Goal: Task Accomplishment & Management: Manage account settings

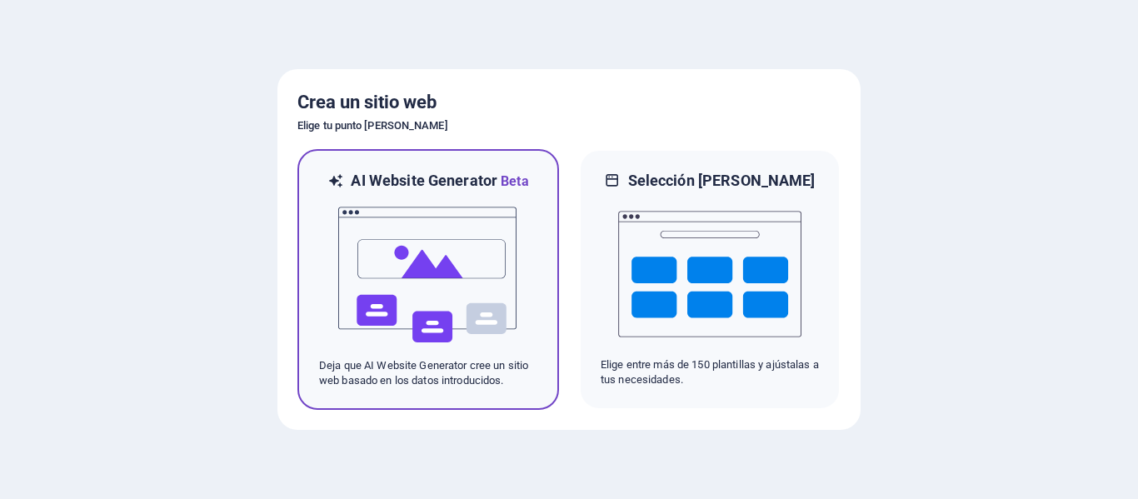
click at [446, 290] on img at bounding box center [427, 275] width 183 height 167
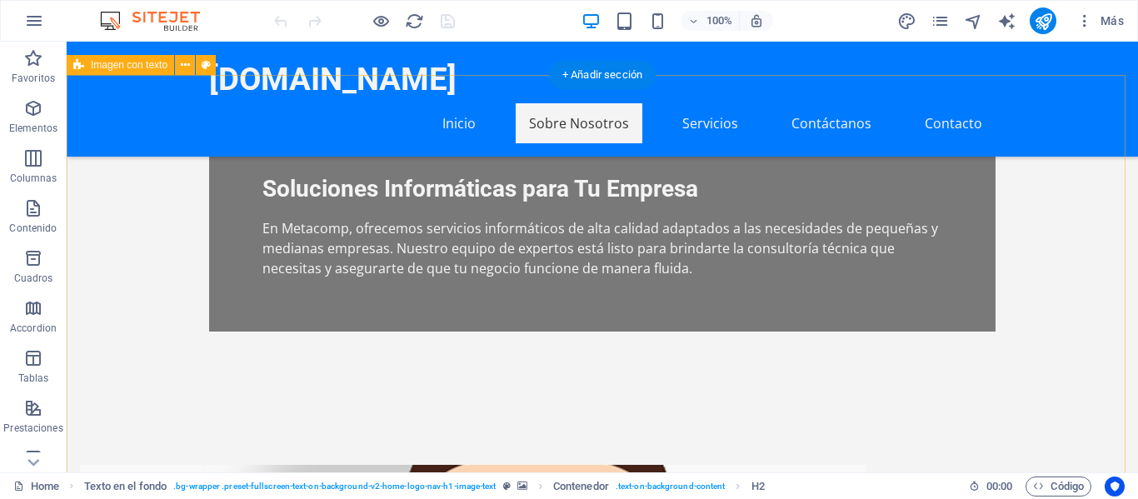
scroll to position [500, 0]
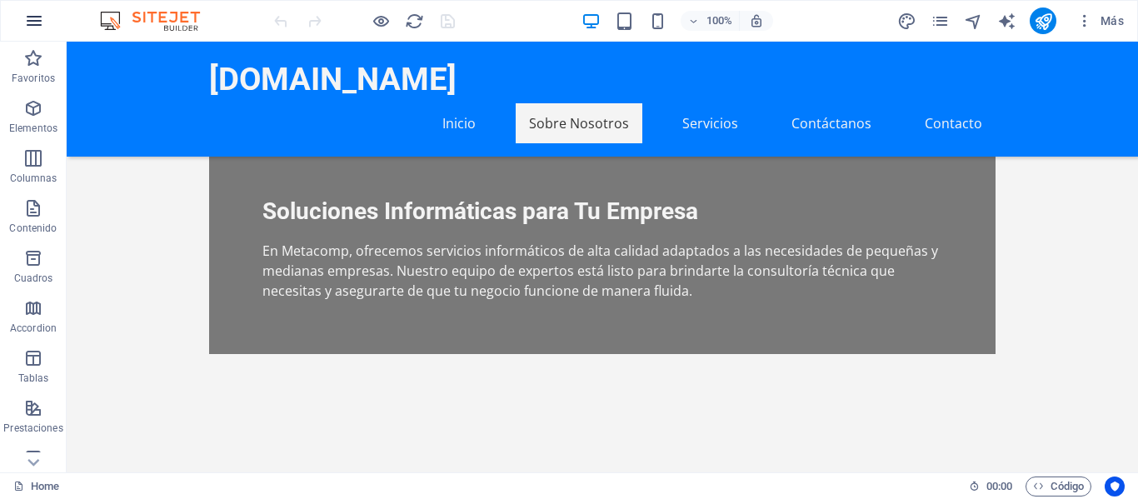
click at [27, 27] on icon "button" at bounding box center [34, 21] width 20 height 20
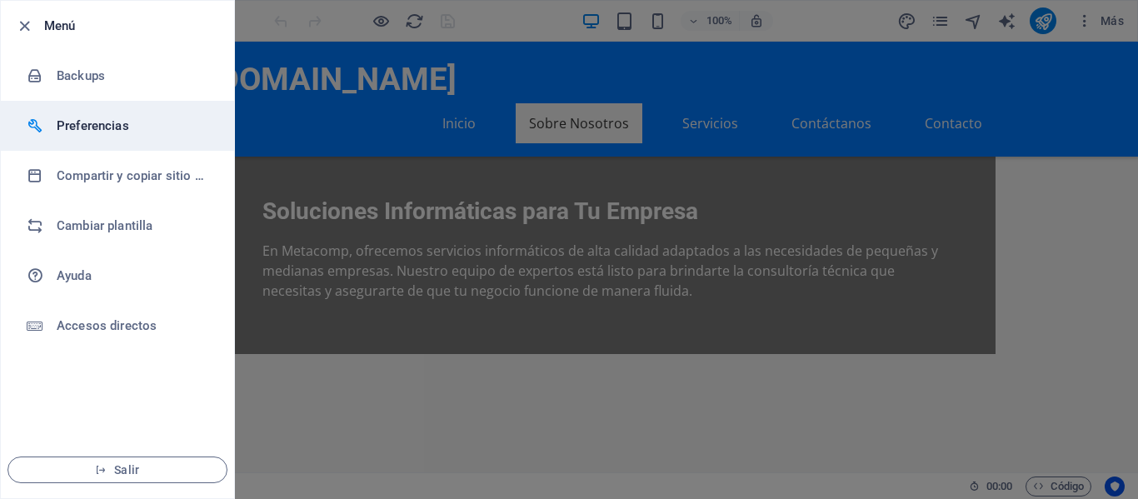
click at [122, 127] on h6 "Preferencias" at bounding box center [134, 126] width 154 height 20
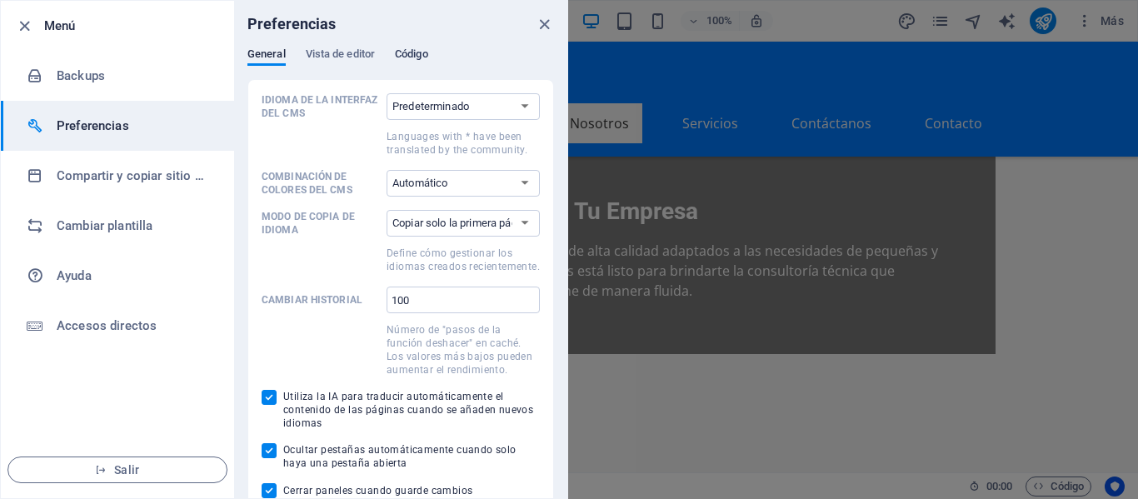
click at [420, 64] on button "Código" at bounding box center [411, 56] width 33 height 18
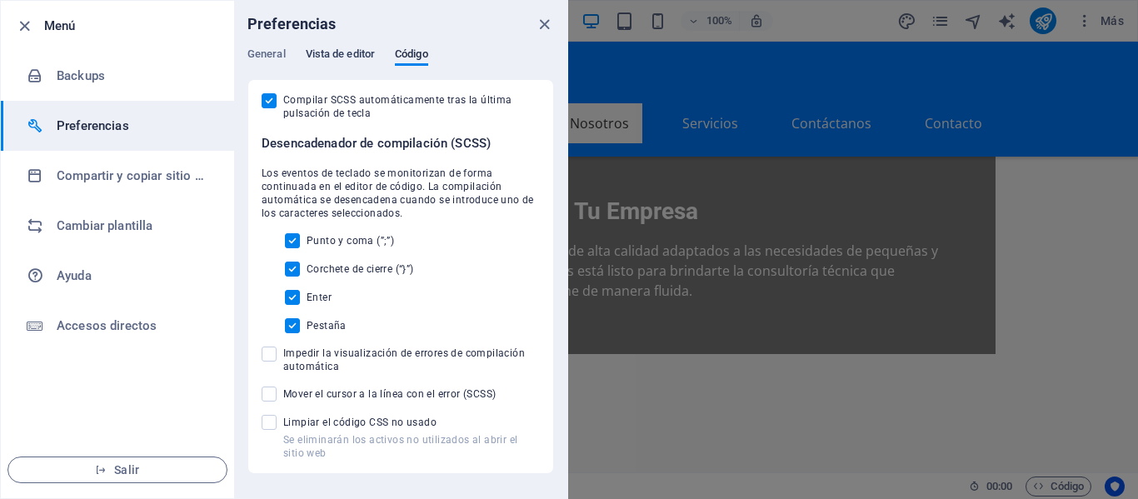
click at [343, 55] on span "Vista de editor" at bounding box center [340, 55] width 69 height 23
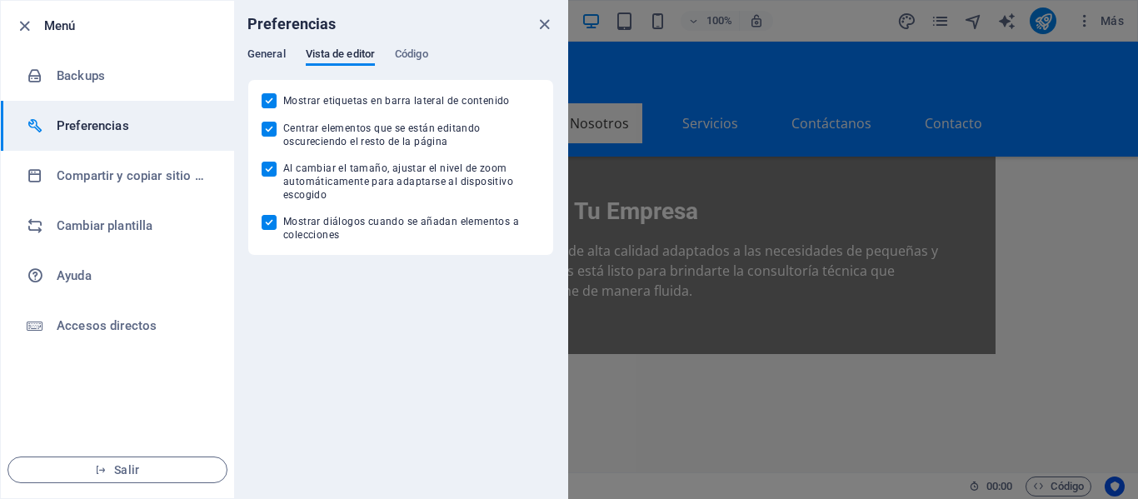
click at [280, 52] on span "General" at bounding box center [266, 55] width 38 height 23
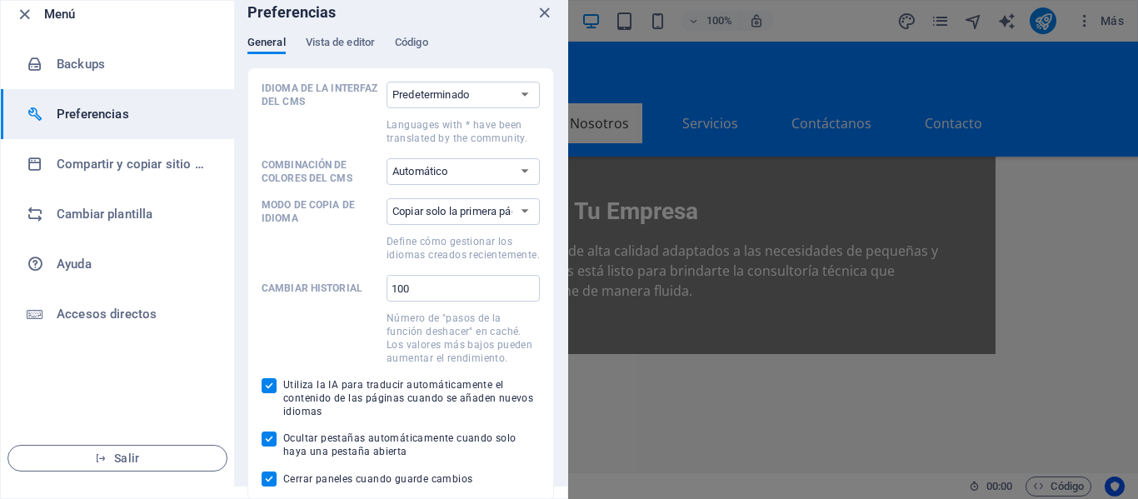
scroll to position [14, 0]
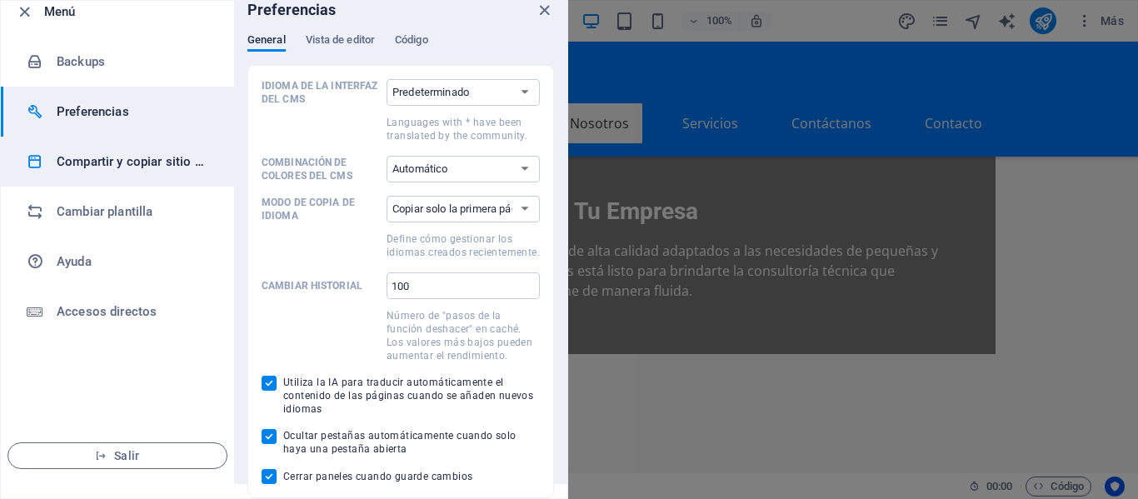
click at [147, 162] on h6 "Compartir y copiar sitio web" at bounding box center [134, 162] width 154 height 20
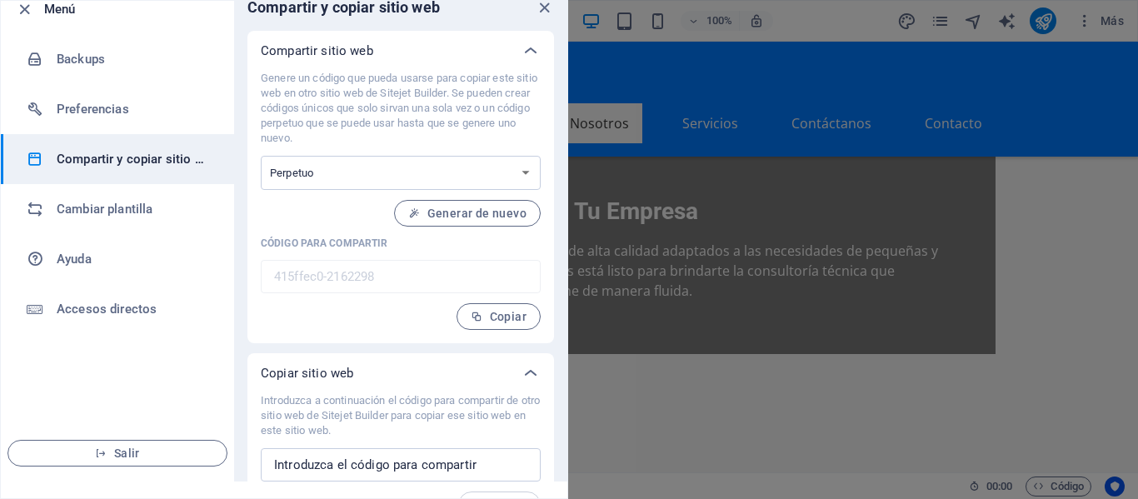
scroll to position [0, 0]
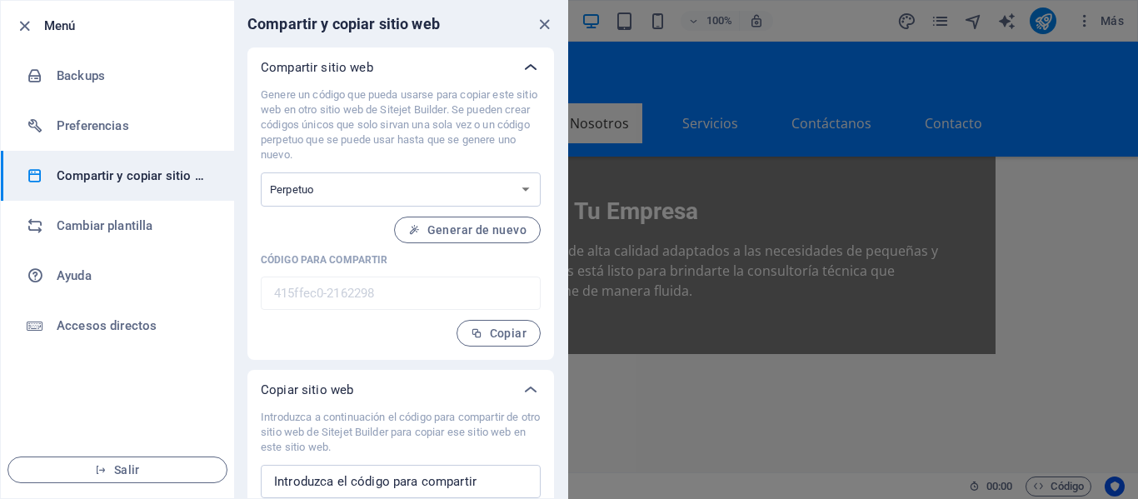
click at [526, 67] on icon at bounding box center [531, 67] width 20 height 20
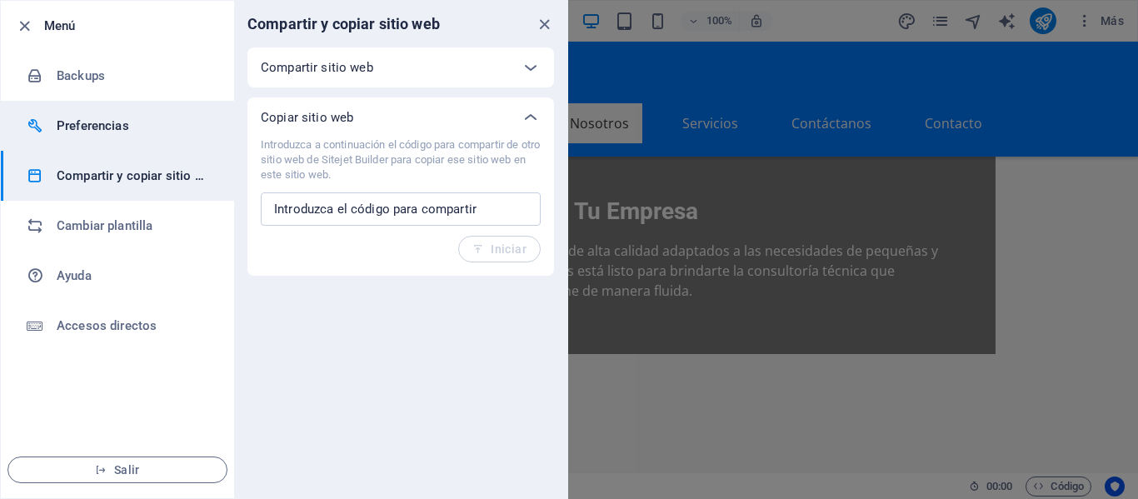
click at [116, 107] on li "Preferencias" at bounding box center [117, 126] width 233 height 50
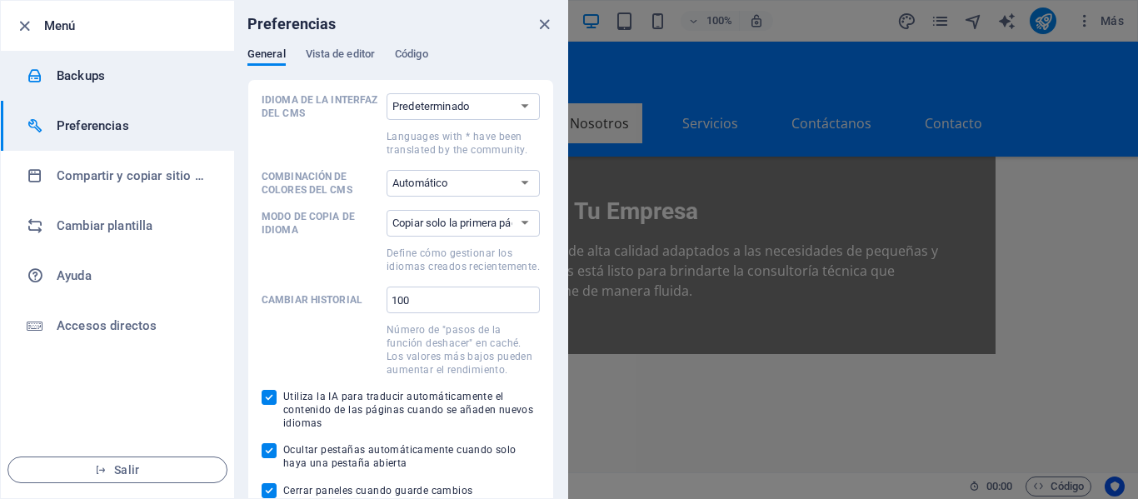
click at [133, 73] on h6 "Backups" at bounding box center [134, 76] width 154 height 20
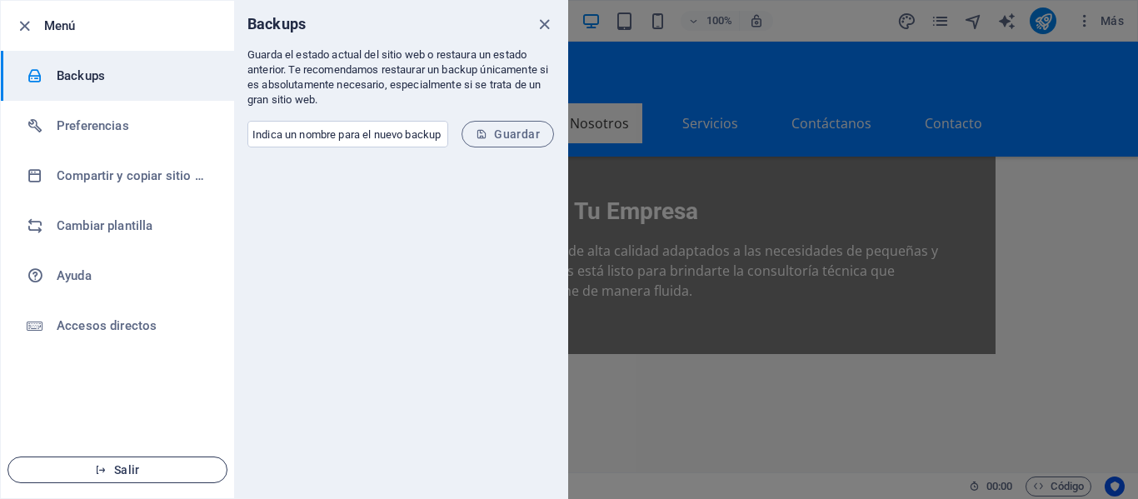
click at [177, 474] on span "Salir" at bounding box center [118, 469] width 192 height 13
